Goal: Task Accomplishment & Management: Use online tool/utility

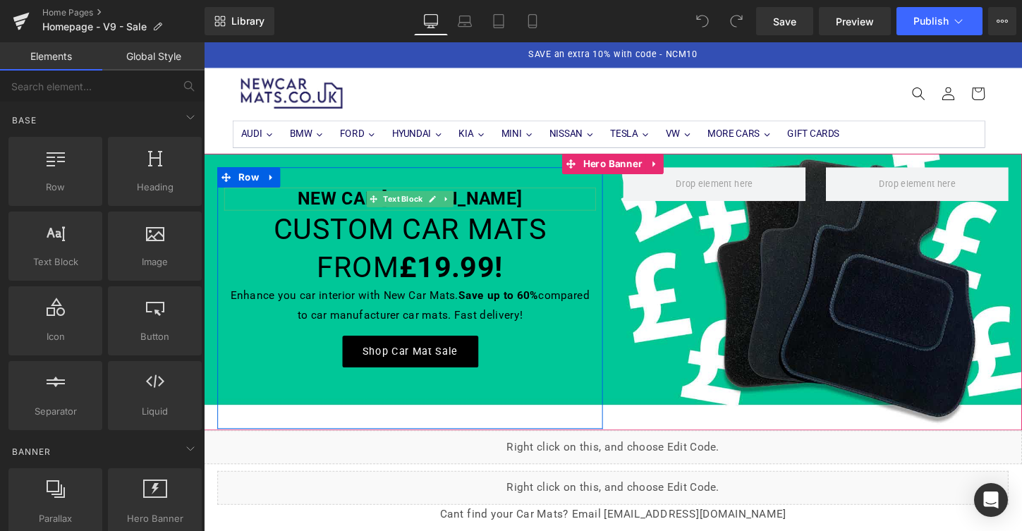
click at [506, 209] on strong "NEW CAR MATS SUMMER SALE" at bounding box center [419, 205] width 234 height 21
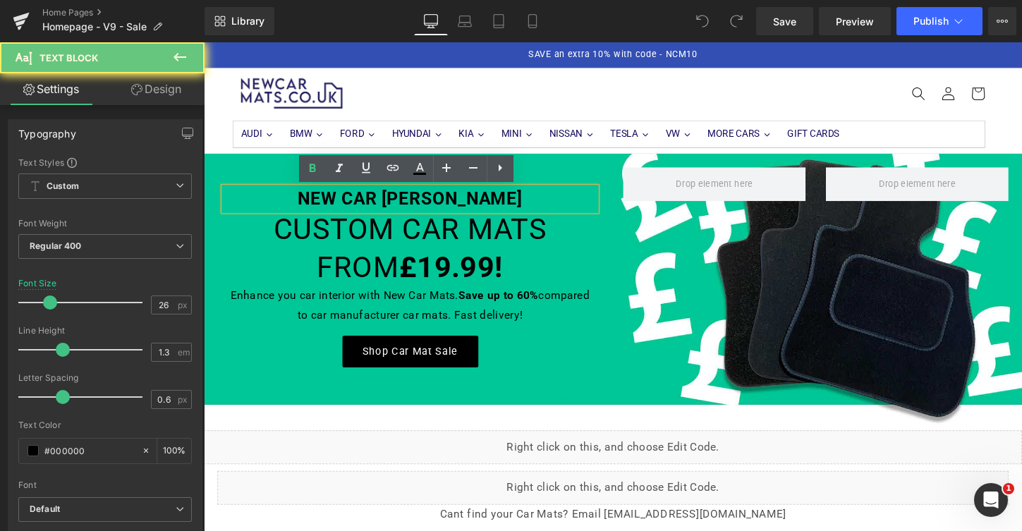
click at [506, 209] on strong "NEW CAR MATS SUMMER SALE" at bounding box center [419, 205] width 234 height 21
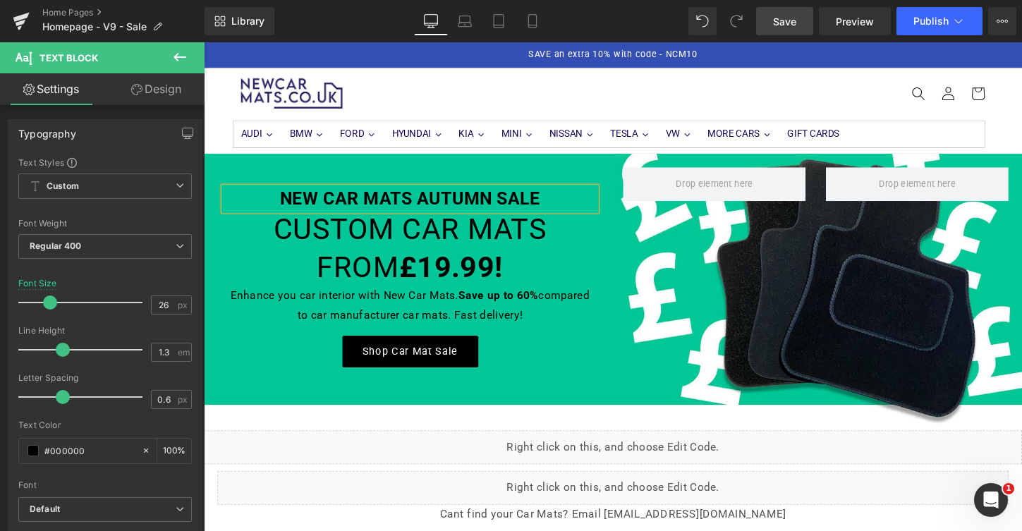
click at [787, 23] on span "Save" at bounding box center [784, 21] width 23 height 15
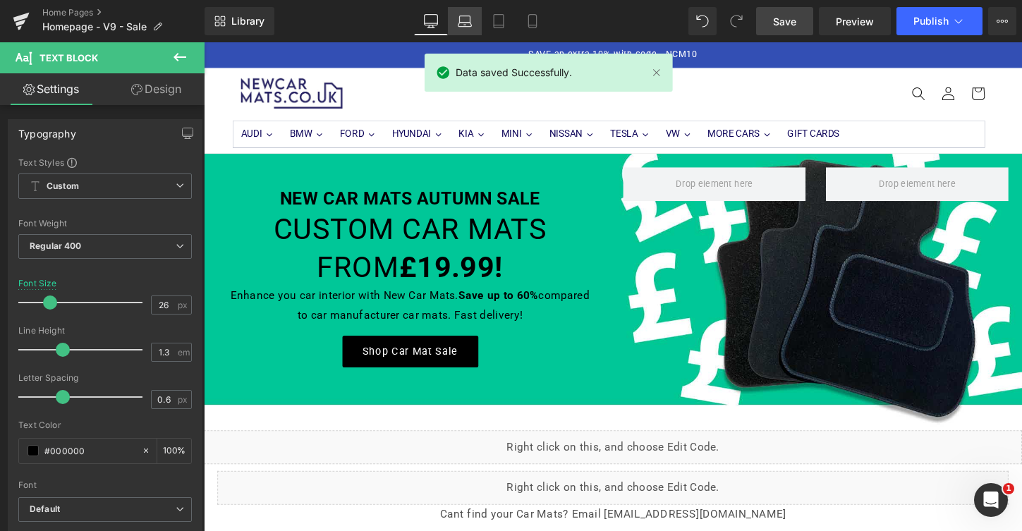
click at [463, 14] on icon at bounding box center [465, 21] width 14 height 14
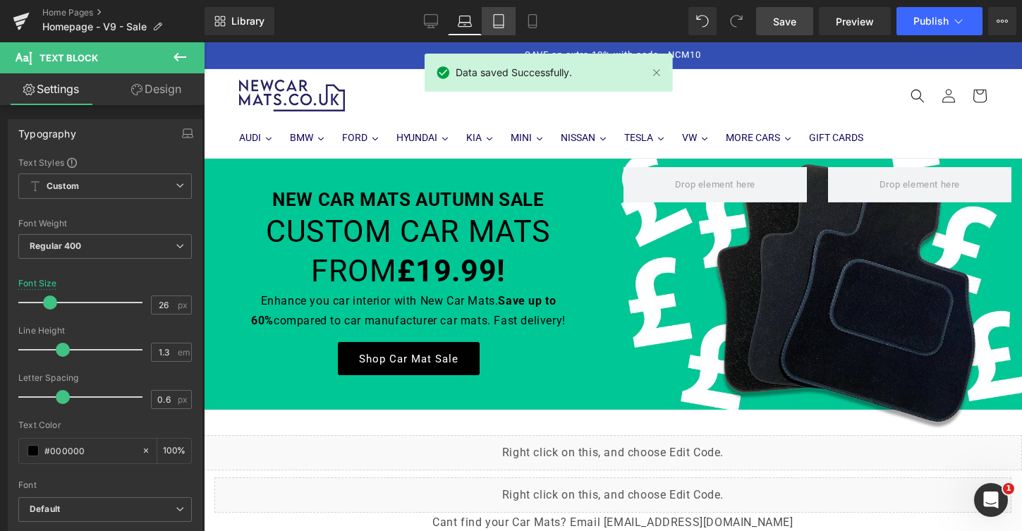
click at [500, 20] on icon at bounding box center [499, 21] width 14 height 14
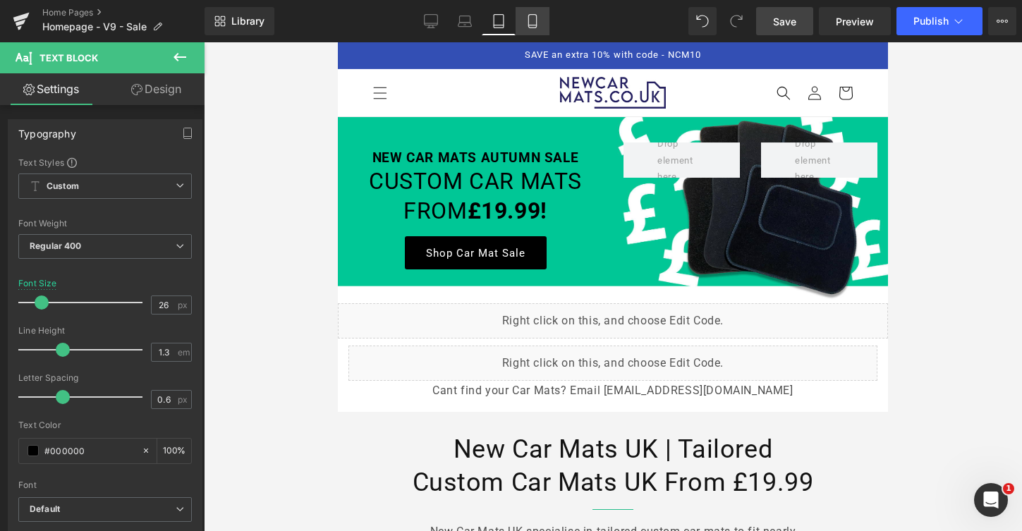
click at [527, 22] on icon at bounding box center [533, 21] width 14 height 14
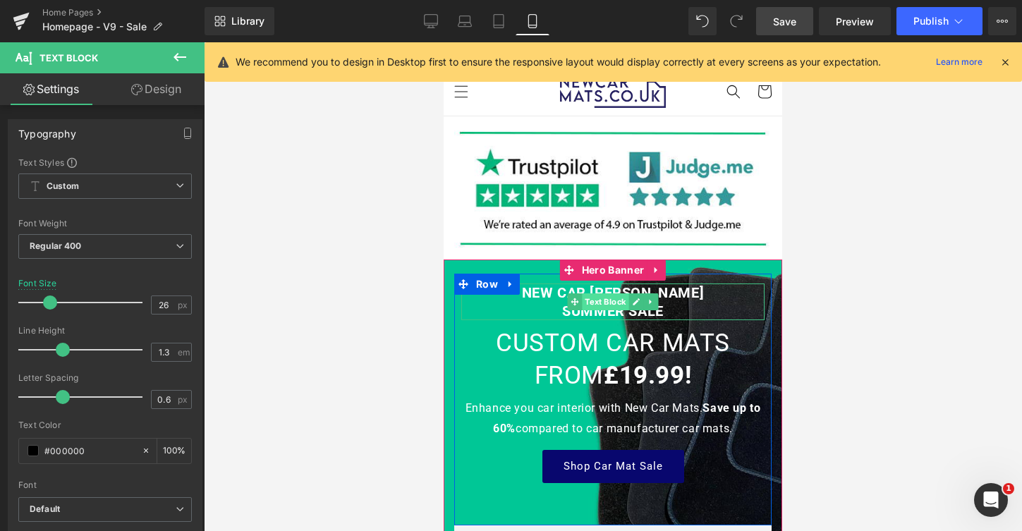
click at [620, 310] on span "Text Block" at bounding box center [605, 301] width 47 height 17
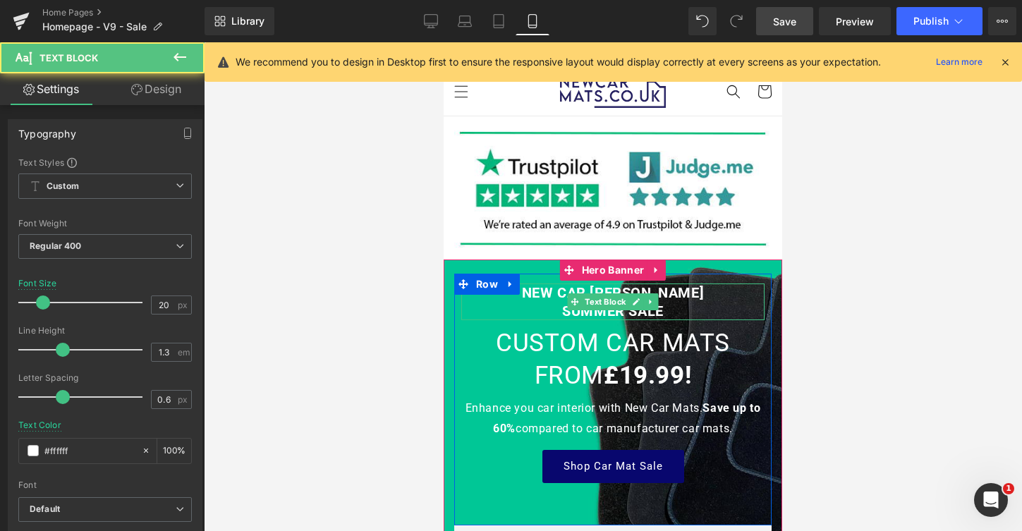
click at [624, 316] on strong "NEW CAR MATS SUMMER SALE" at bounding box center [613, 301] width 183 height 35
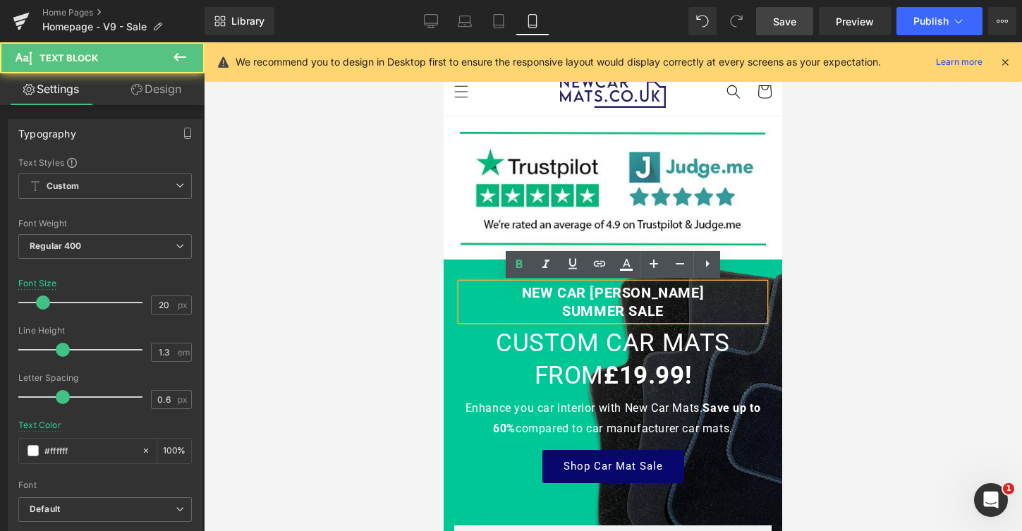
click at [624, 315] on strong "NEW CAR MATS SUMMER SALE" at bounding box center [613, 301] width 183 height 35
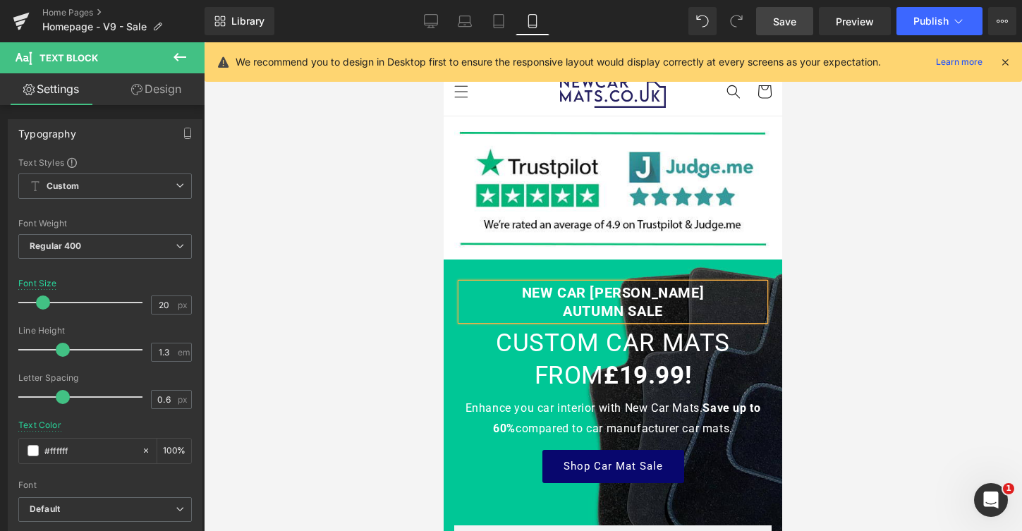
click at [794, 23] on span "Save" at bounding box center [784, 21] width 23 height 15
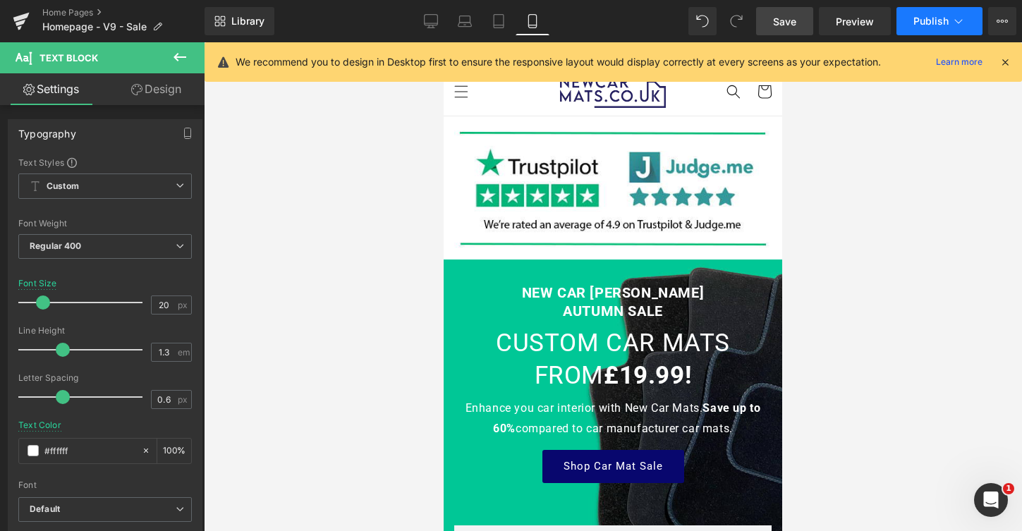
click at [933, 11] on button "Publish" at bounding box center [940, 21] width 86 height 28
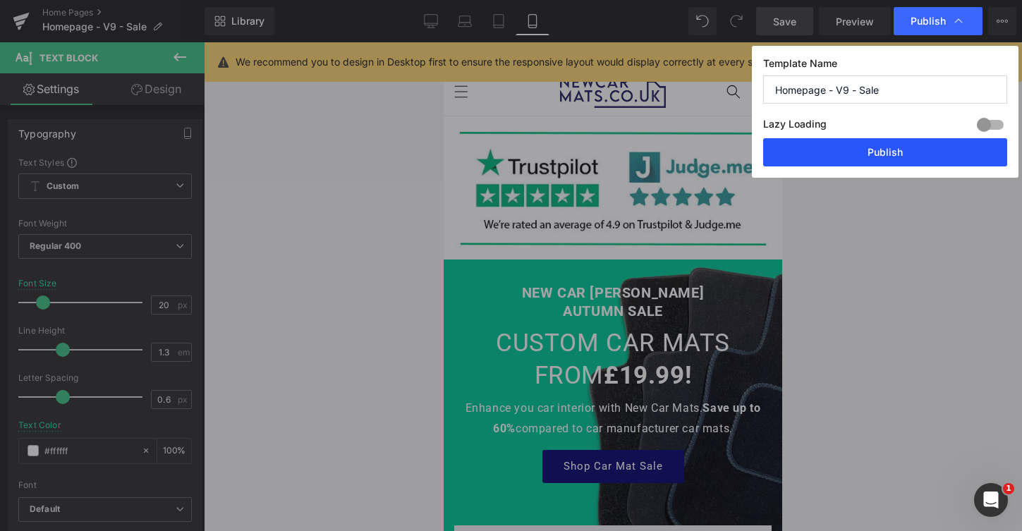
click at [867, 152] on button "Publish" at bounding box center [885, 152] width 244 height 28
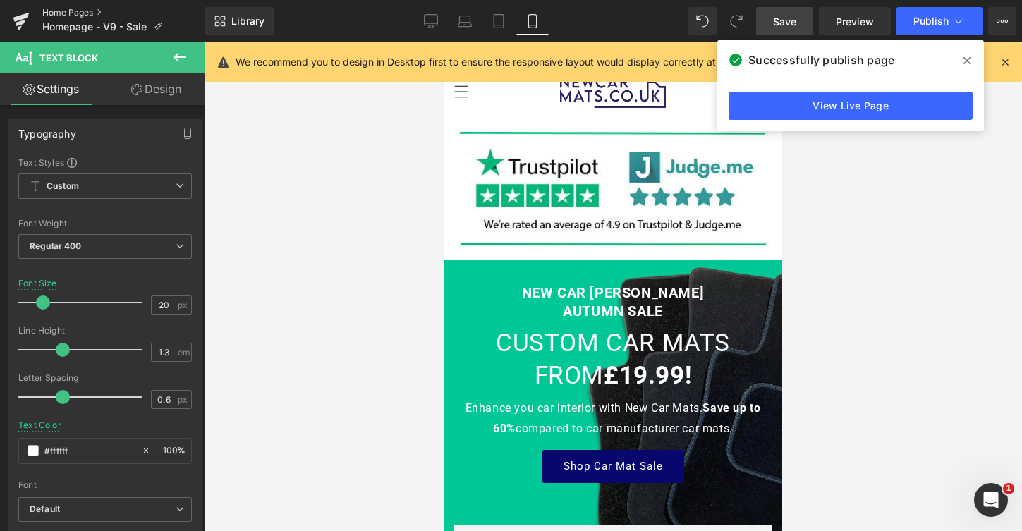
click at [68, 16] on link "Home Pages" at bounding box center [123, 12] width 162 height 11
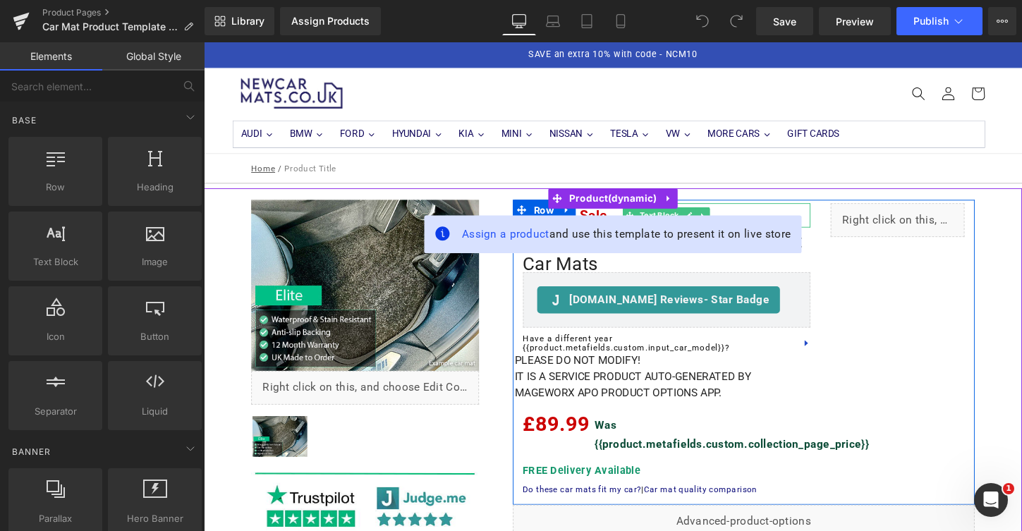
click at [607, 221] on p "Summer Sale" at bounding box center [687, 222] width 301 height 25
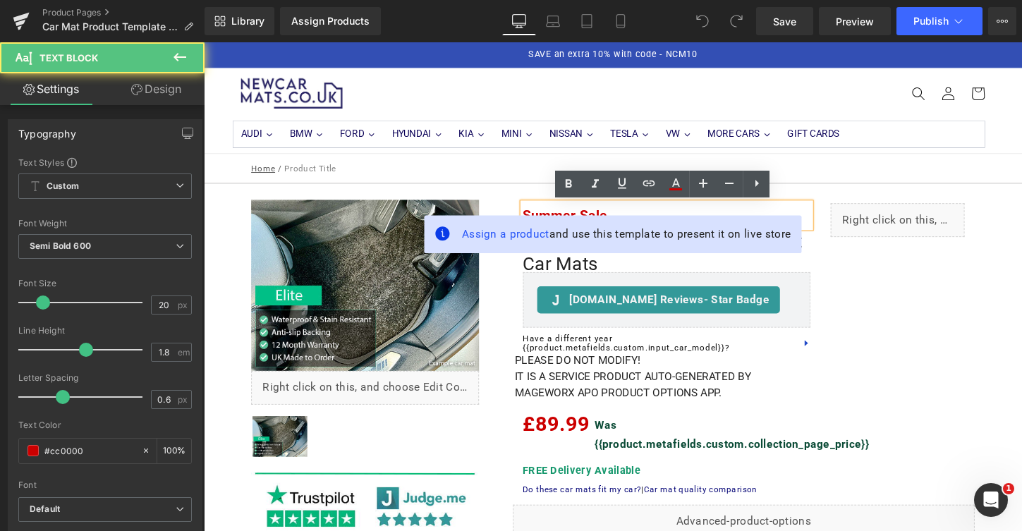
click at [594, 220] on p "Summer Sale" at bounding box center [687, 222] width 301 height 25
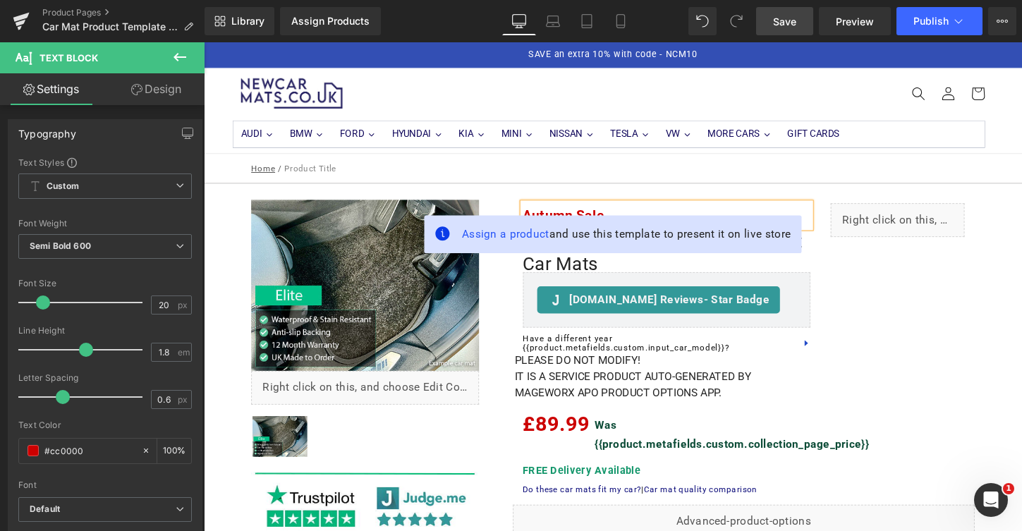
click at [791, 25] on span "Save" at bounding box center [784, 21] width 23 height 15
click at [563, 20] on link "Laptop" at bounding box center [553, 21] width 34 height 28
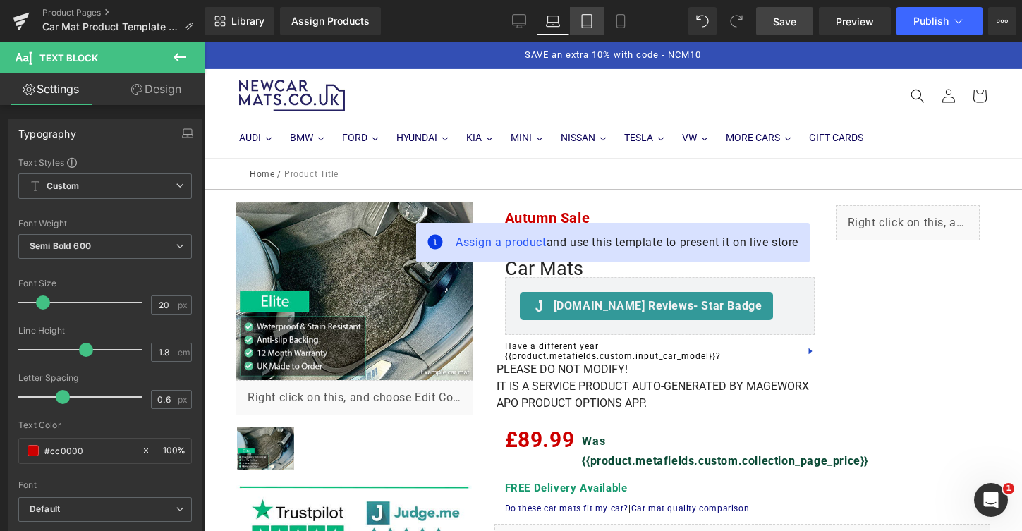
click at [589, 28] on link "Tablet" at bounding box center [587, 21] width 34 height 28
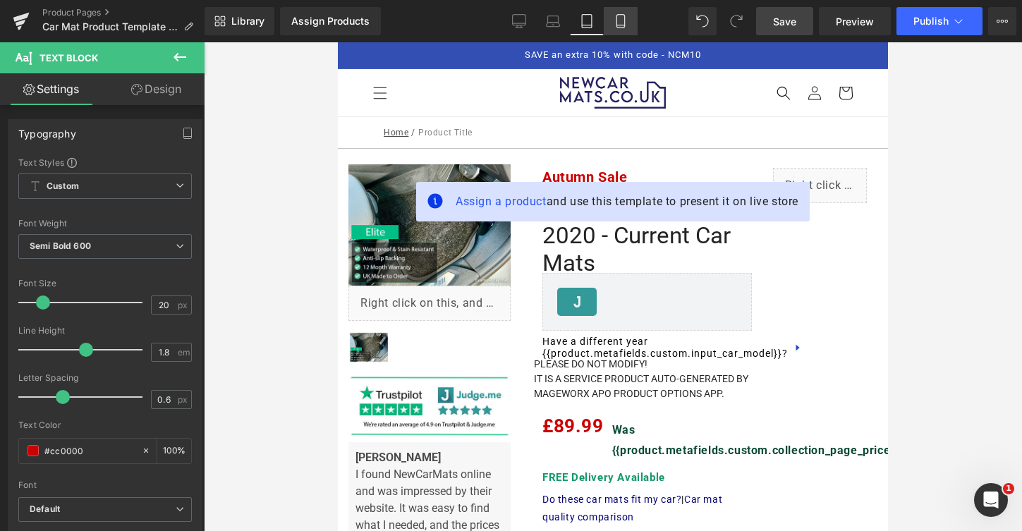
click at [621, 26] on icon at bounding box center [621, 21] width 14 height 14
type input "100"
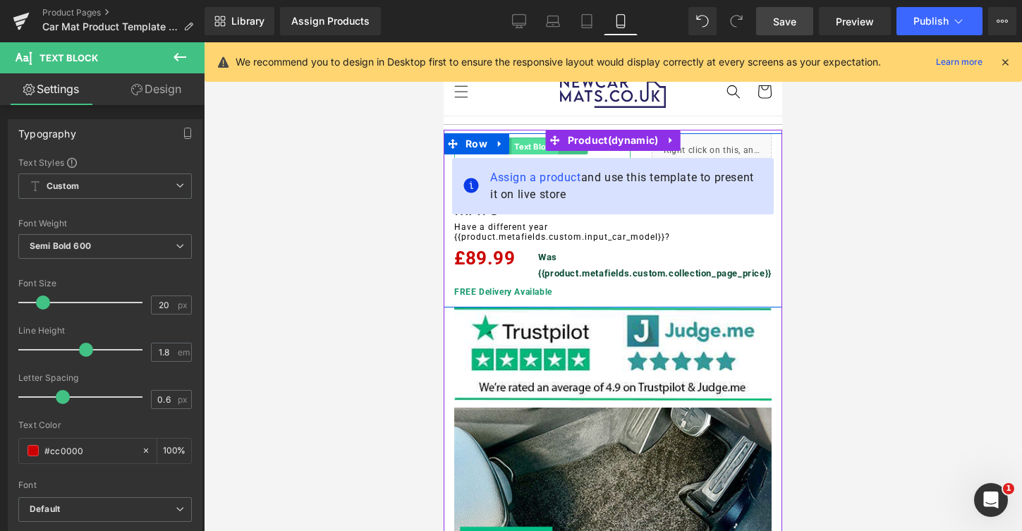
click at [530, 148] on span "Text Block" at bounding box center [534, 146] width 47 height 17
click at [567, 152] on link at bounding box center [566, 146] width 15 height 17
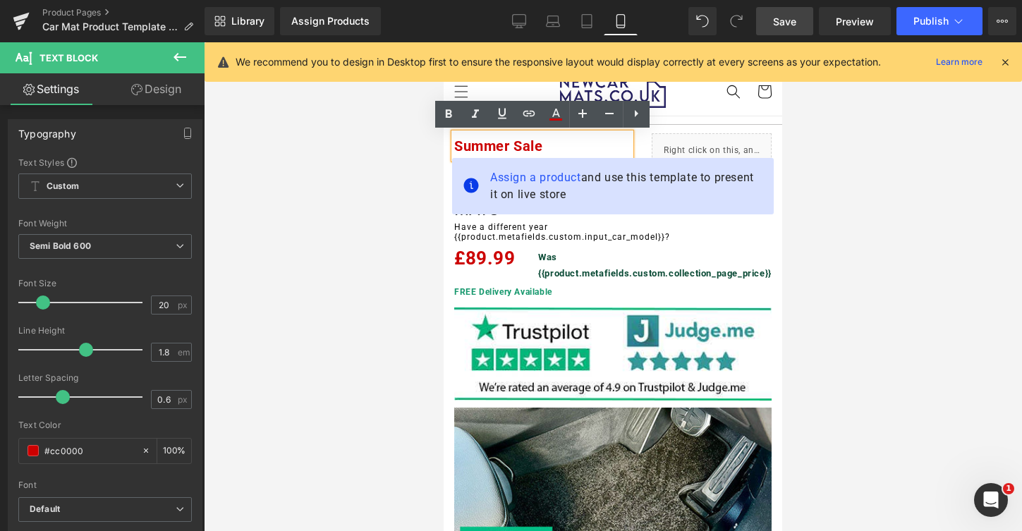
click at [550, 147] on p "Summer Sale" at bounding box center [542, 145] width 176 height 25
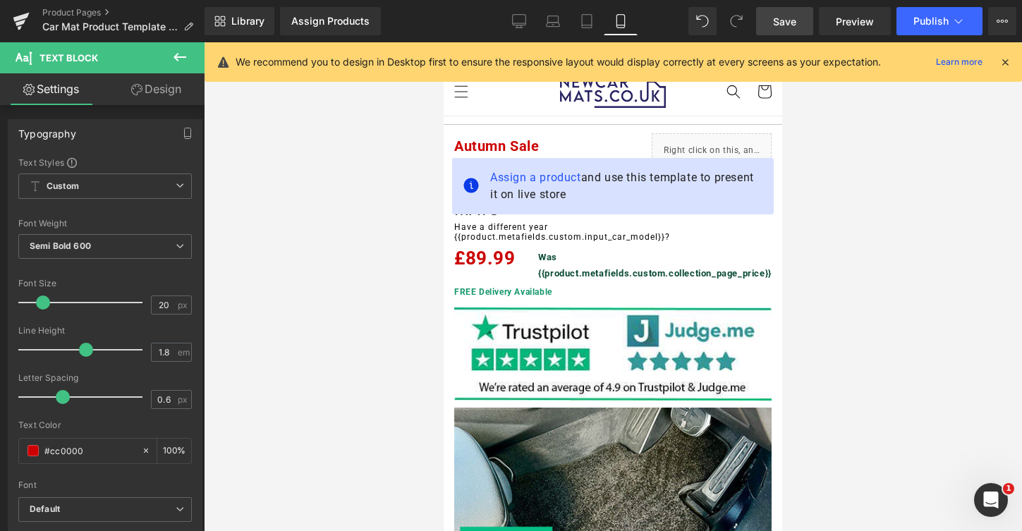
click at [781, 20] on span "Save" at bounding box center [784, 21] width 23 height 15
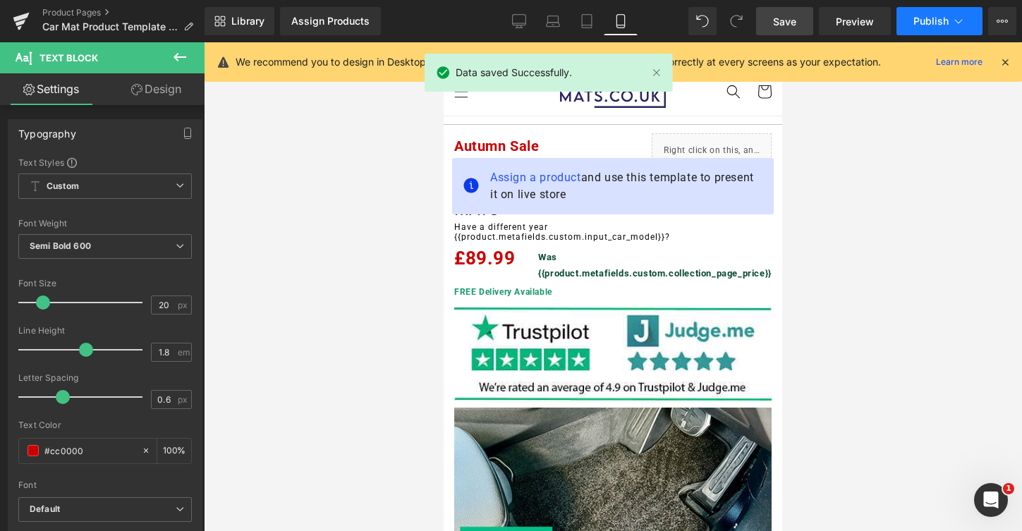
click at [935, 22] on span "Publish" at bounding box center [931, 21] width 35 height 11
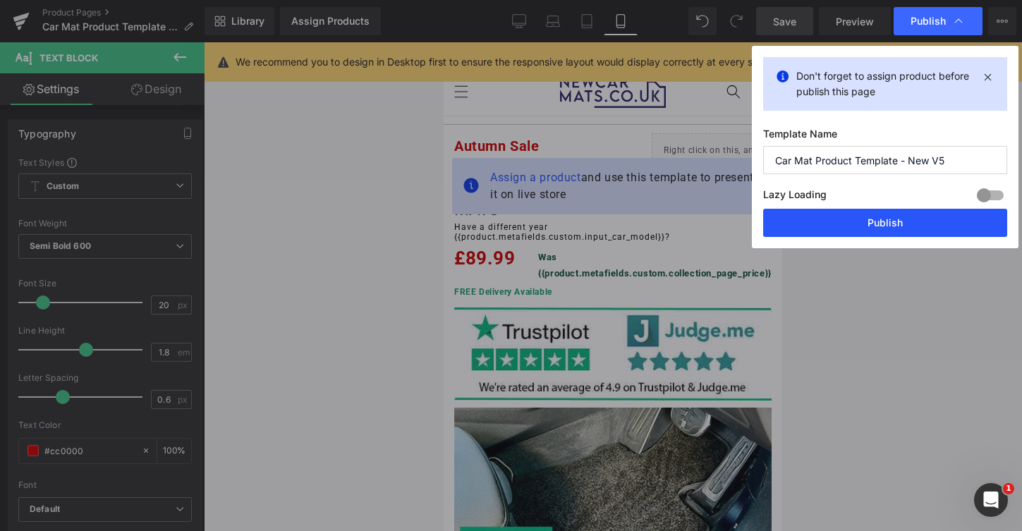
click at [885, 224] on button "Publish" at bounding box center [885, 223] width 244 height 28
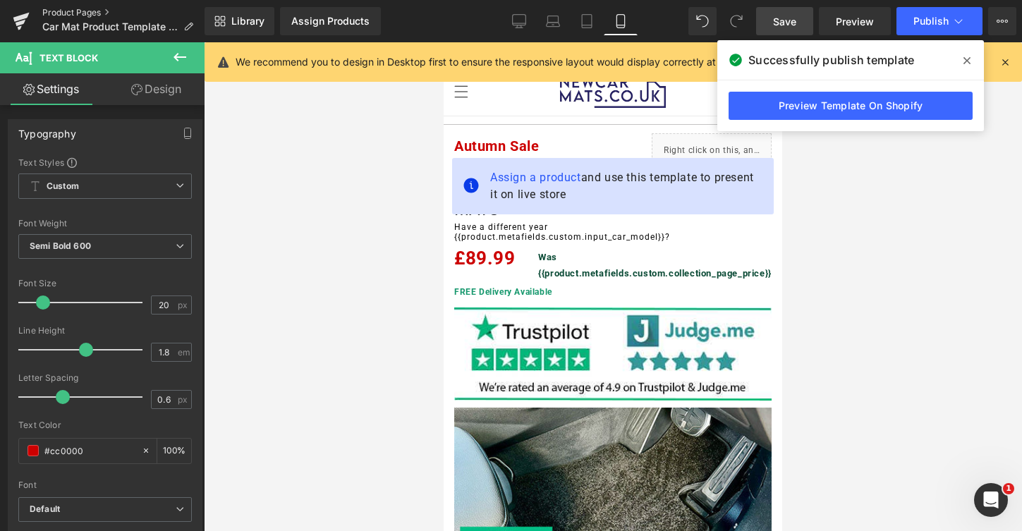
click at [89, 12] on link "Product Pages" at bounding box center [123, 12] width 162 height 11
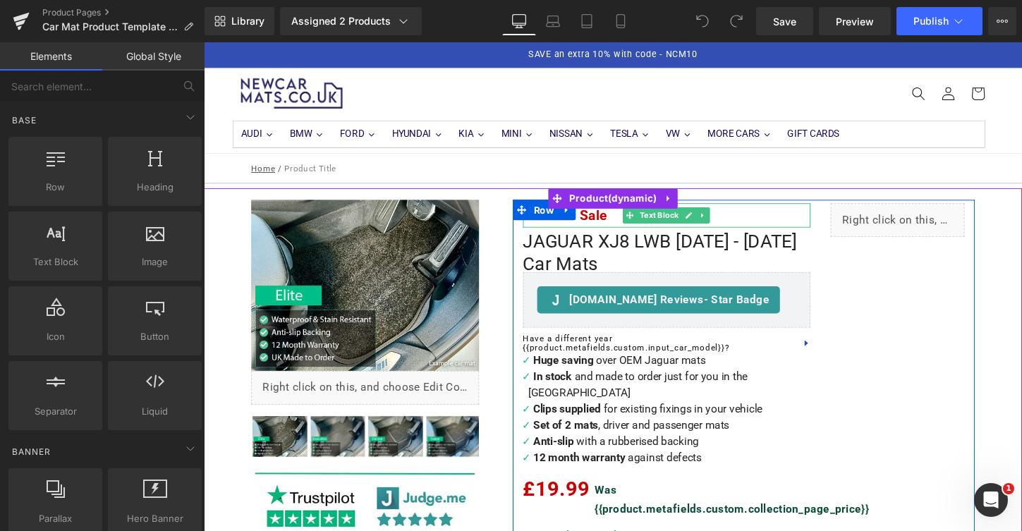
click at [595, 227] on p "Summer Sale" at bounding box center [687, 222] width 301 height 25
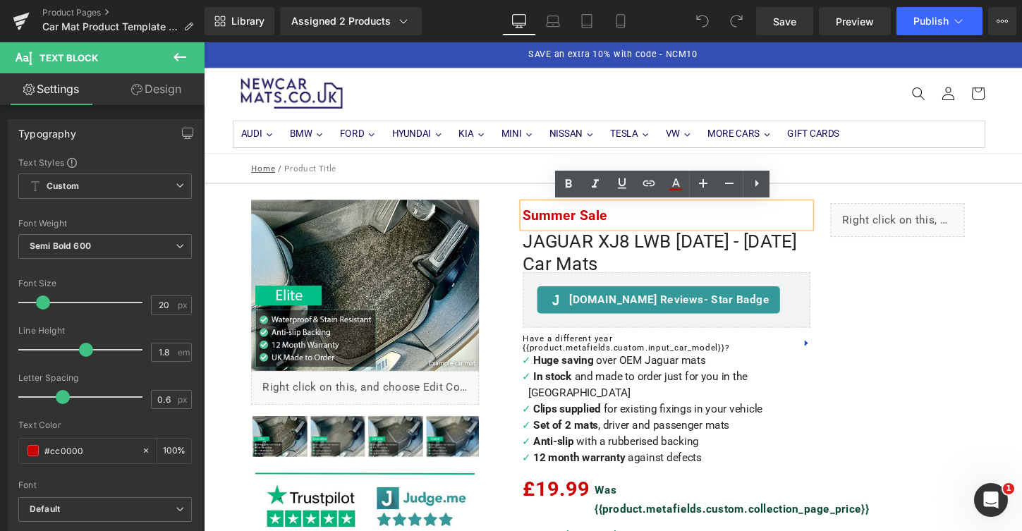
click at [595, 227] on p "Summer Sale" at bounding box center [687, 222] width 301 height 25
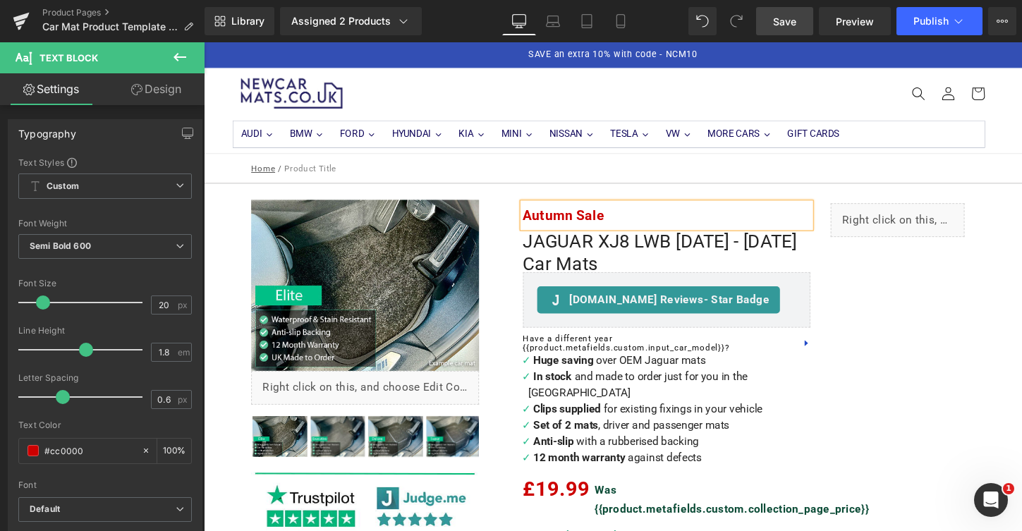
click at [796, 20] on span "Save" at bounding box center [784, 21] width 23 height 15
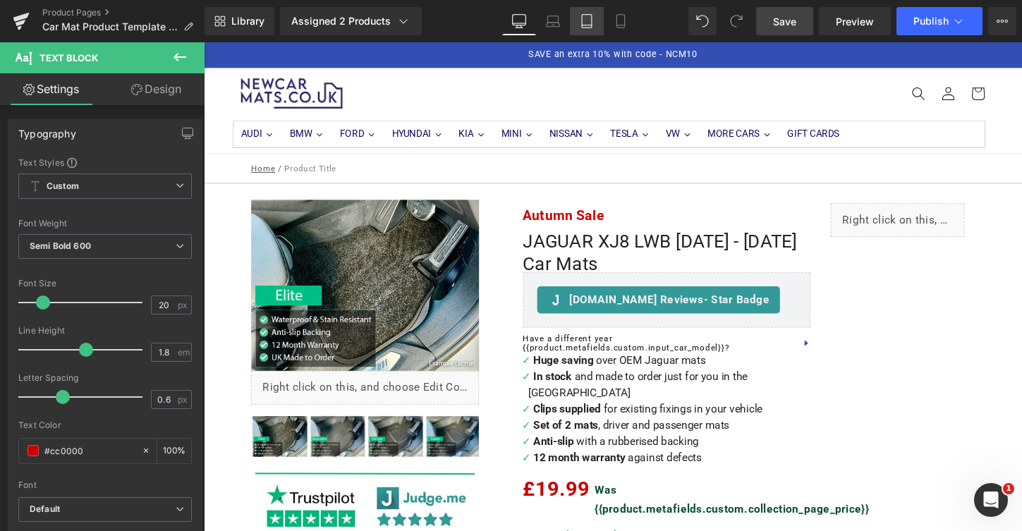
click at [583, 16] on icon at bounding box center [587, 21] width 14 height 14
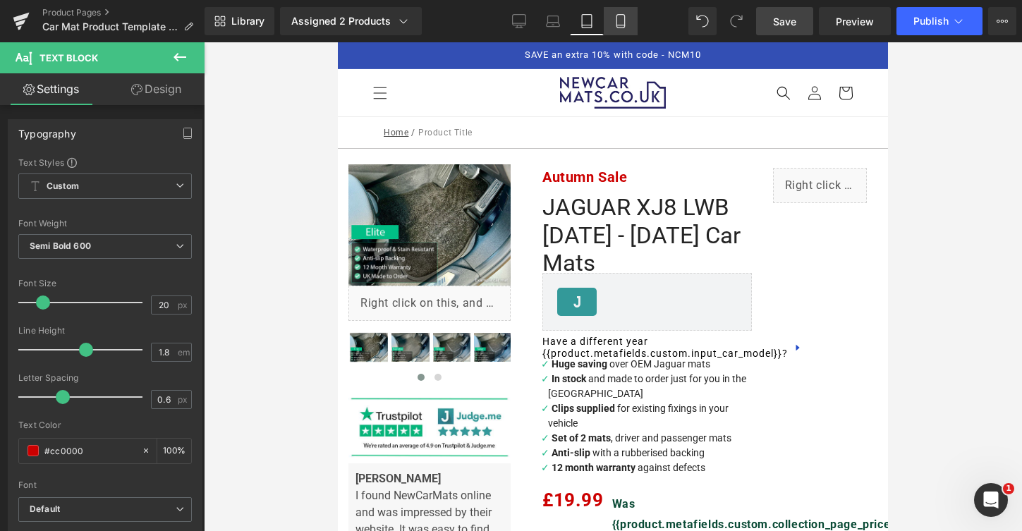
click at [624, 23] on icon at bounding box center [621, 21] width 14 height 14
type input "100"
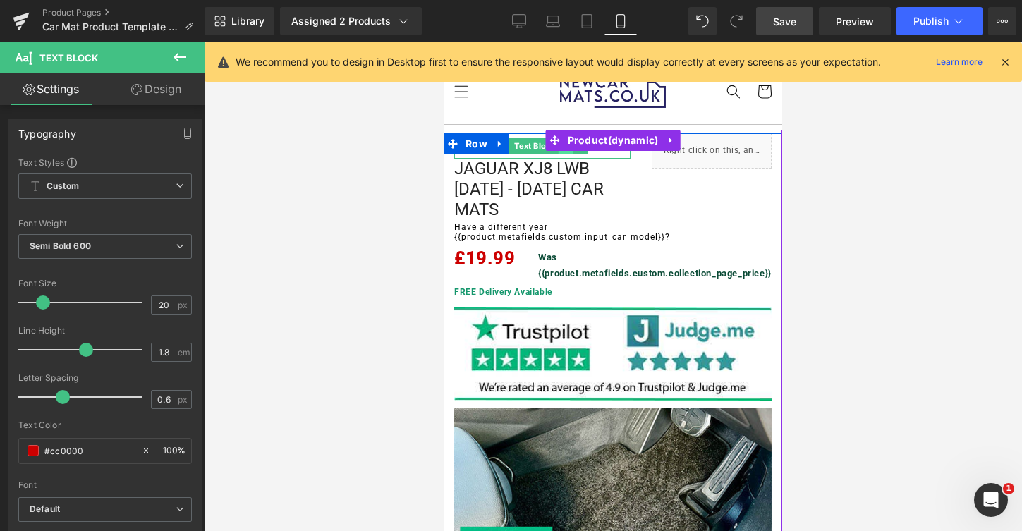
click at [559, 151] on link at bounding box center [566, 146] width 15 height 17
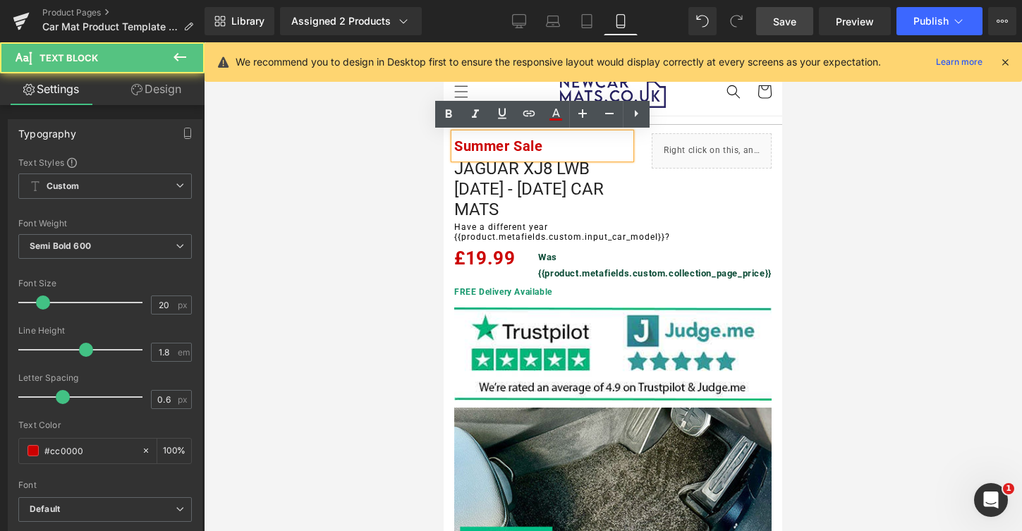
click at [512, 145] on p "Summer Sale" at bounding box center [542, 145] width 176 height 25
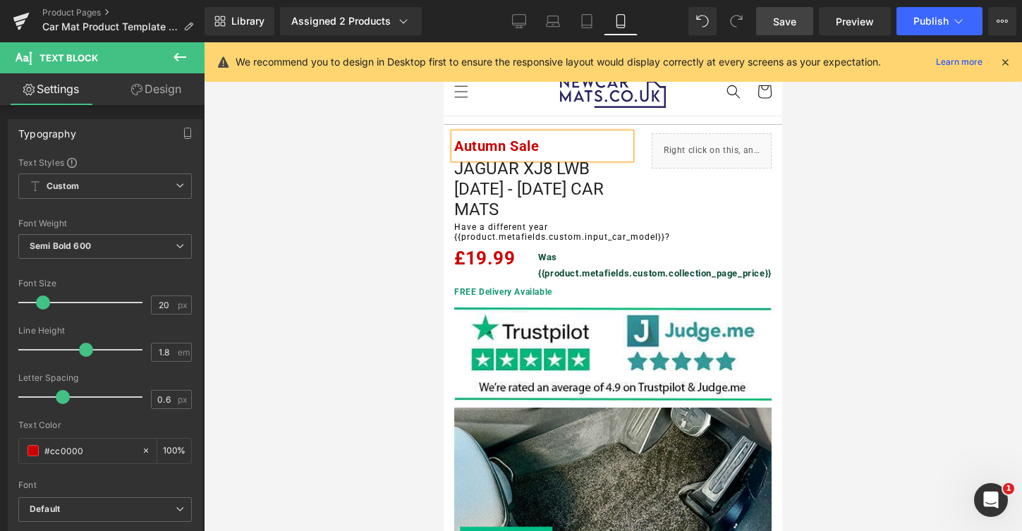
click at [787, 27] on span "Save" at bounding box center [784, 21] width 23 height 15
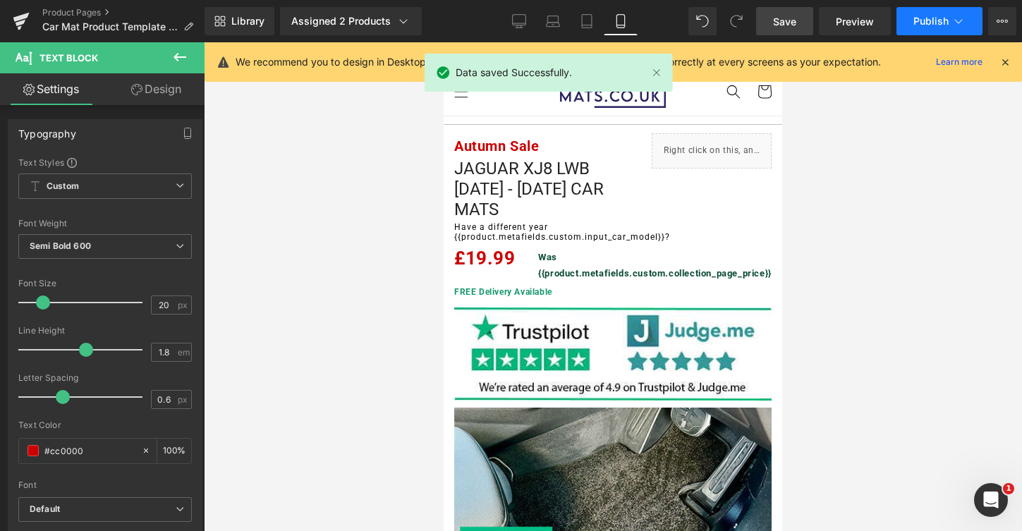
click at [954, 23] on icon at bounding box center [959, 21] width 14 height 14
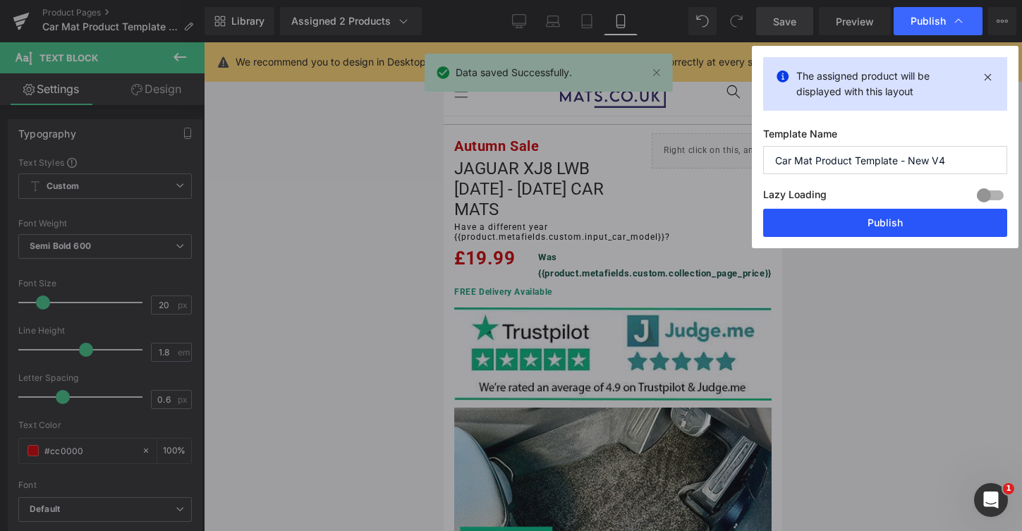
click at [890, 217] on button "Publish" at bounding box center [885, 223] width 244 height 28
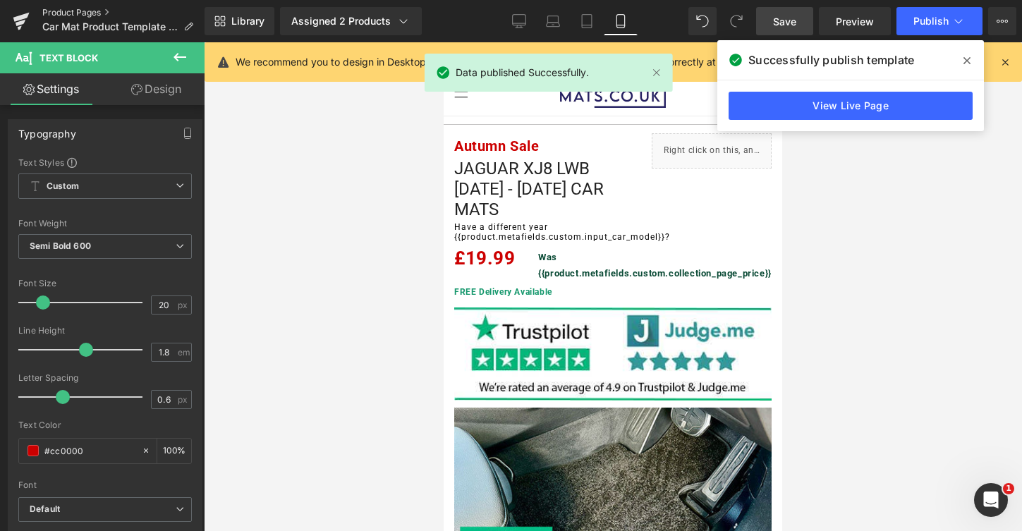
click at [92, 17] on link "Product Pages" at bounding box center [123, 12] width 162 height 11
